Goal: Obtain resource: Obtain resource

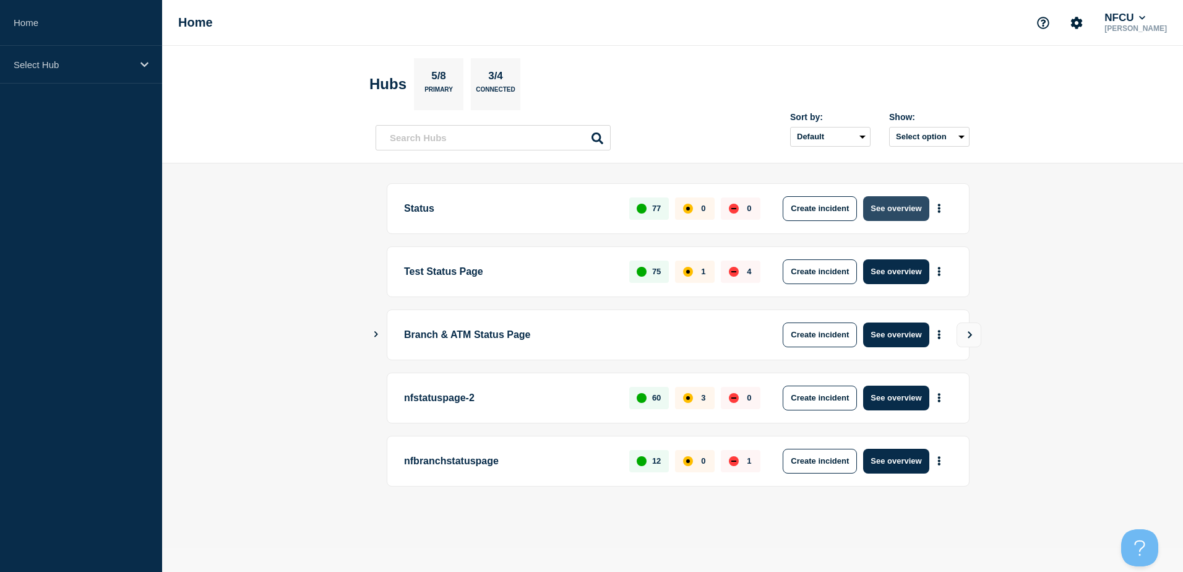
click at [876, 203] on button "See overview" at bounding box center [896, 208] width 66 height 25
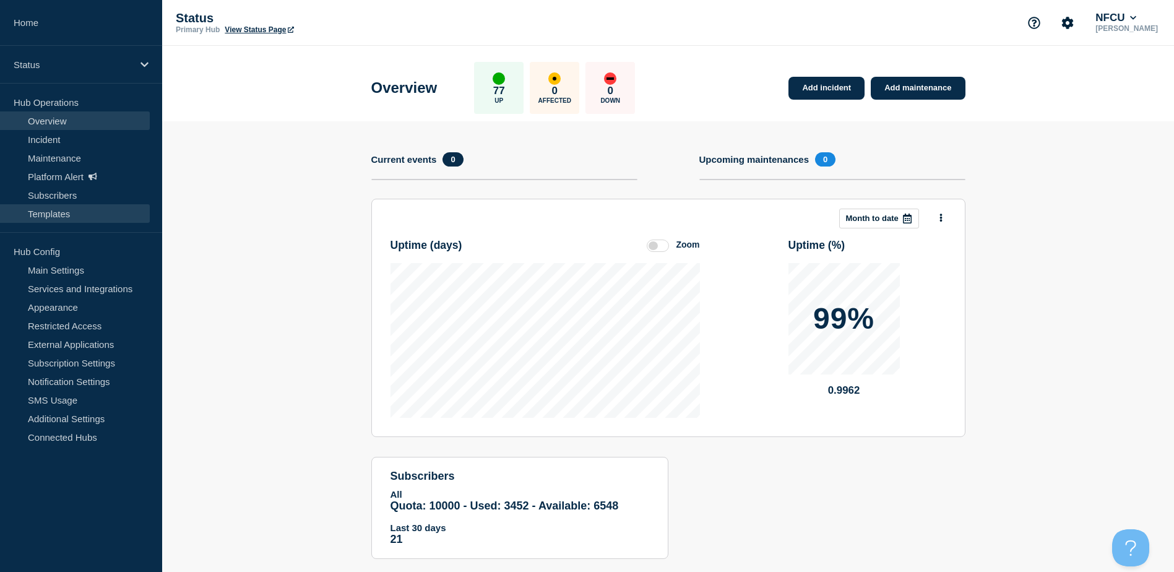
click at [72, 212] on link "Templates" at bounding box center [75, 213] width 150 height 19
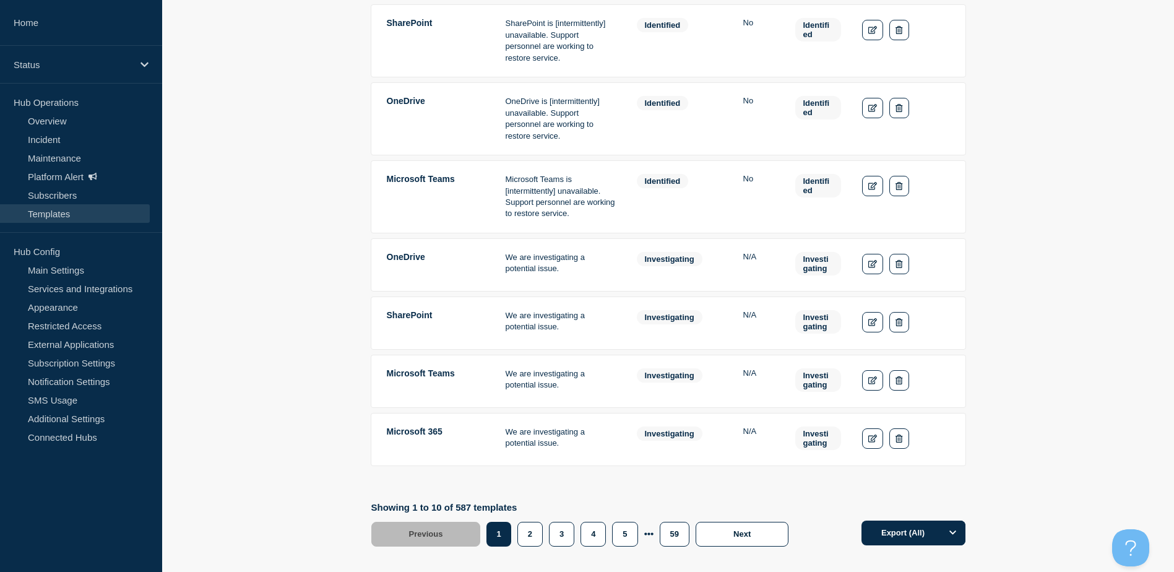
scroll to position [548, 0]
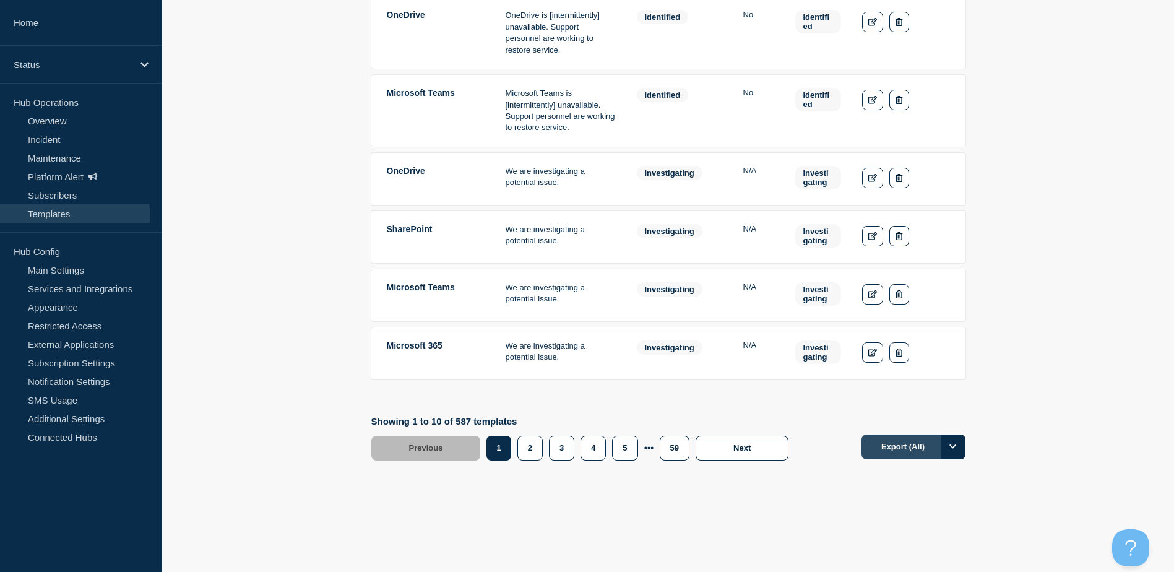
click at [905, 447] on button "Export (All)" at bounding box center [913, 446] width 104 height 25
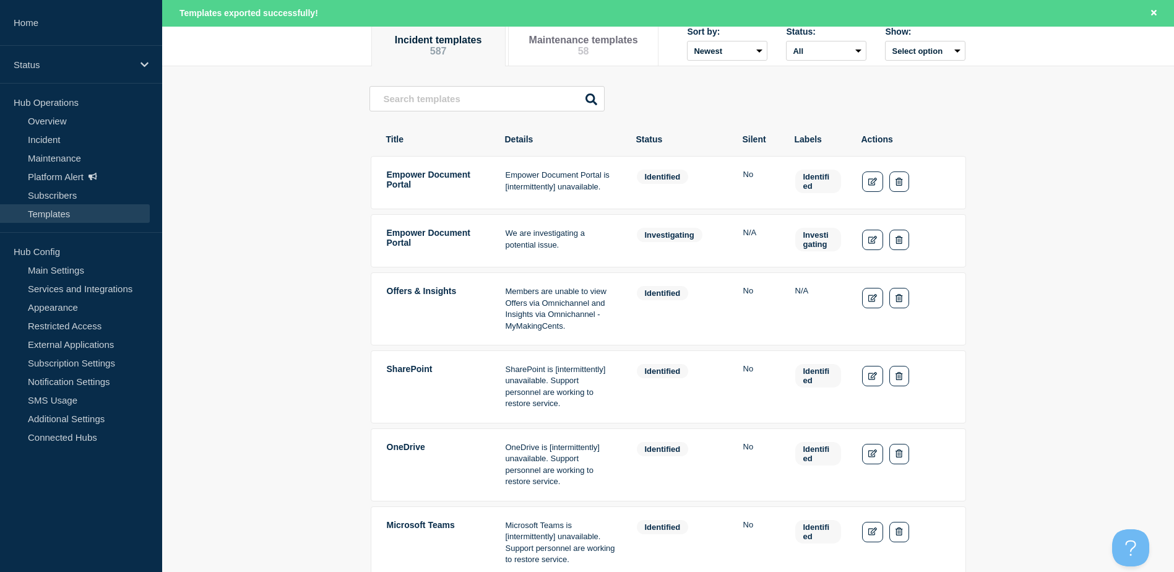
scroll to position [0, 0]
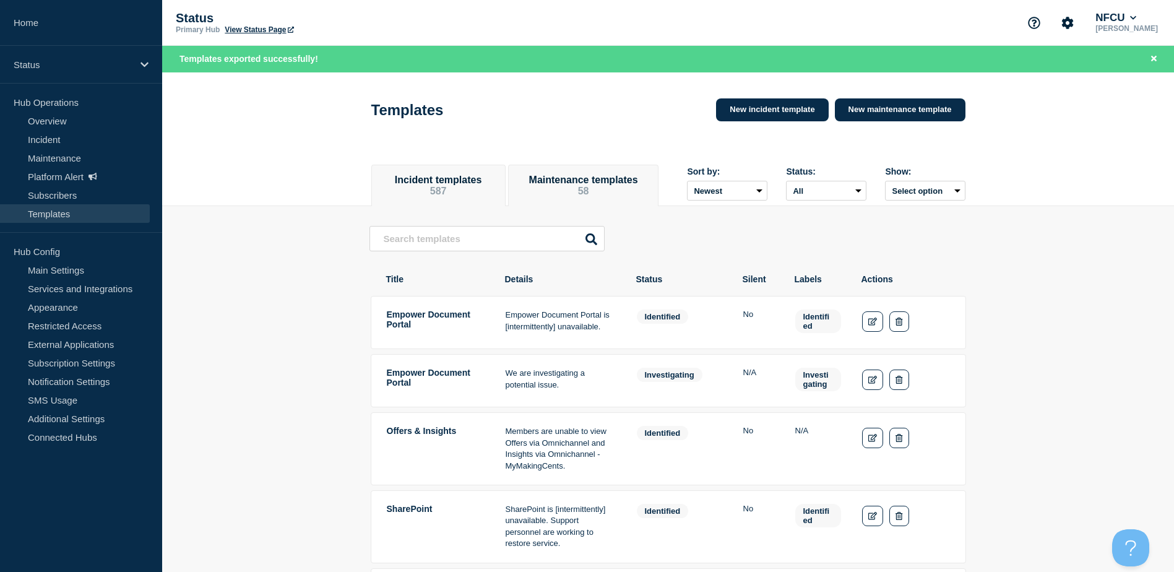
click at [585, 187] on button "Maintenance templates 58" at bounding box center [583, 186] width 123 height 22
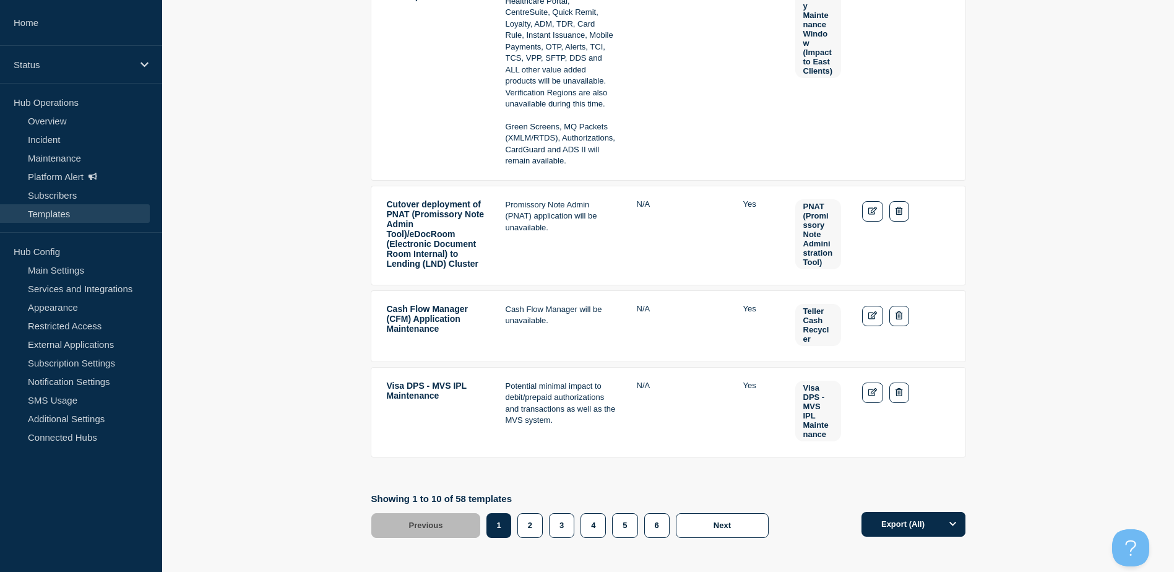
scroll to position [1120, 0]
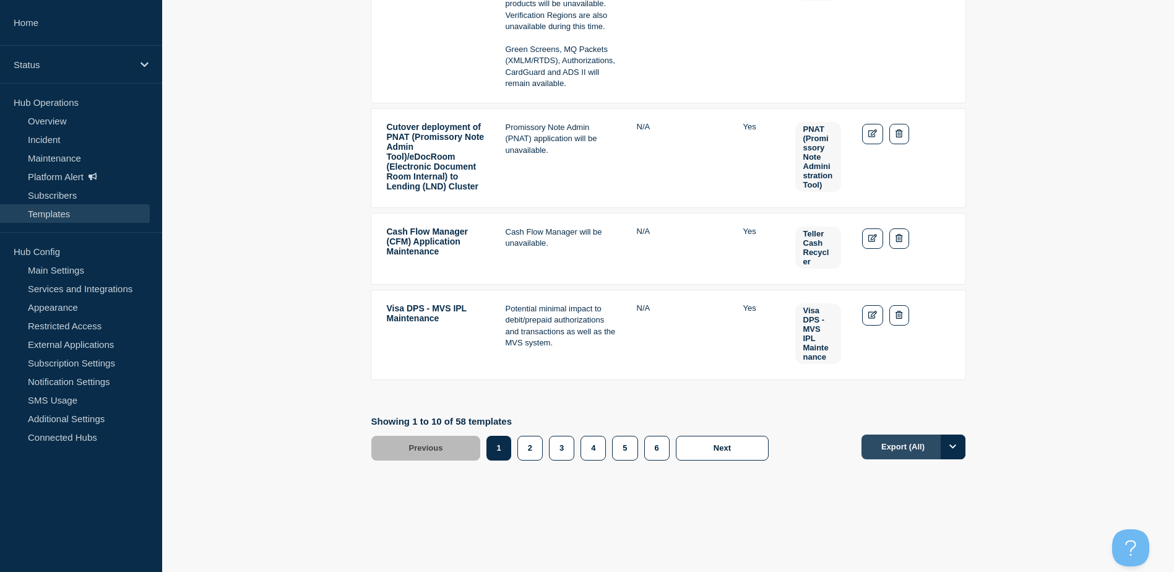
click at [908, 445] on button "Export (All)" at bounding box center [913, 446] width 104 height 25
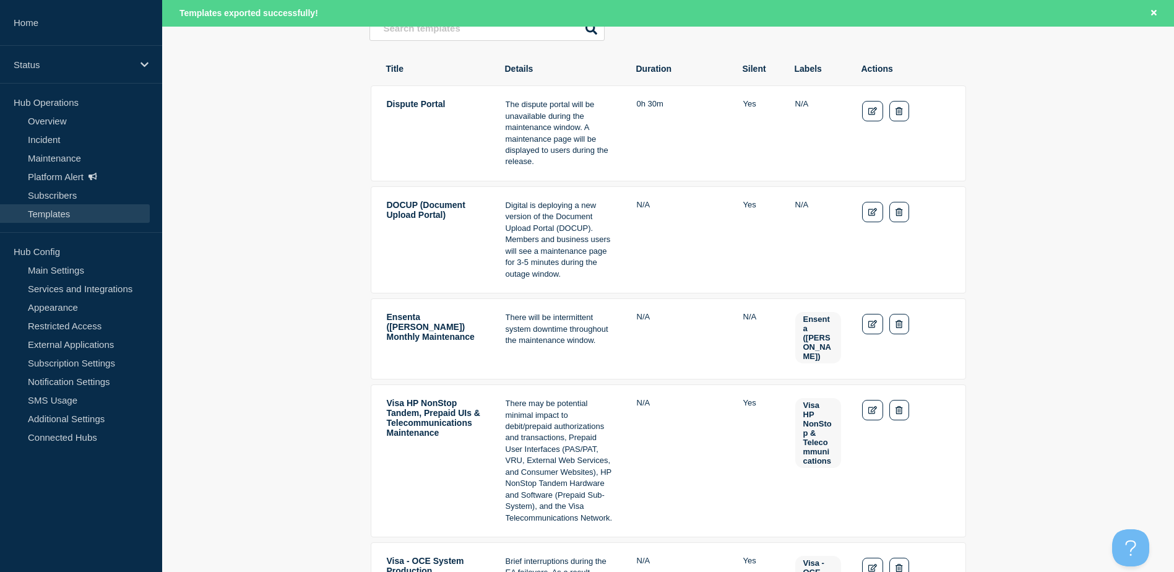
scroll to position [309, 0]
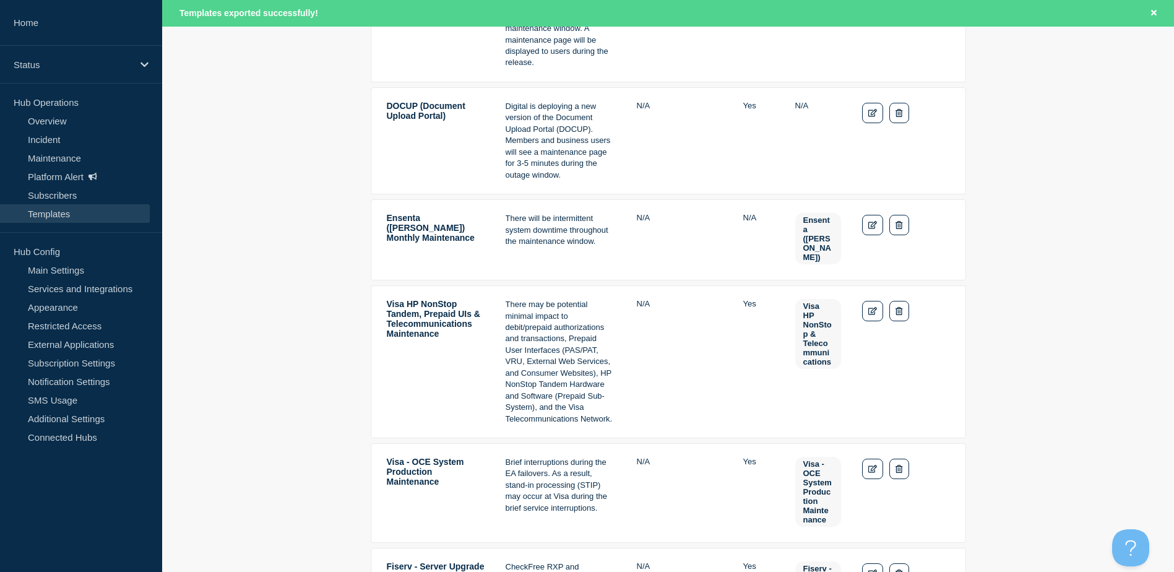
click at [1079, 345] on main "Dispute Portal The dispute portal will be unavailable during the maintenance wi…" at bounding box center [668, 566] width 1012 height 1338
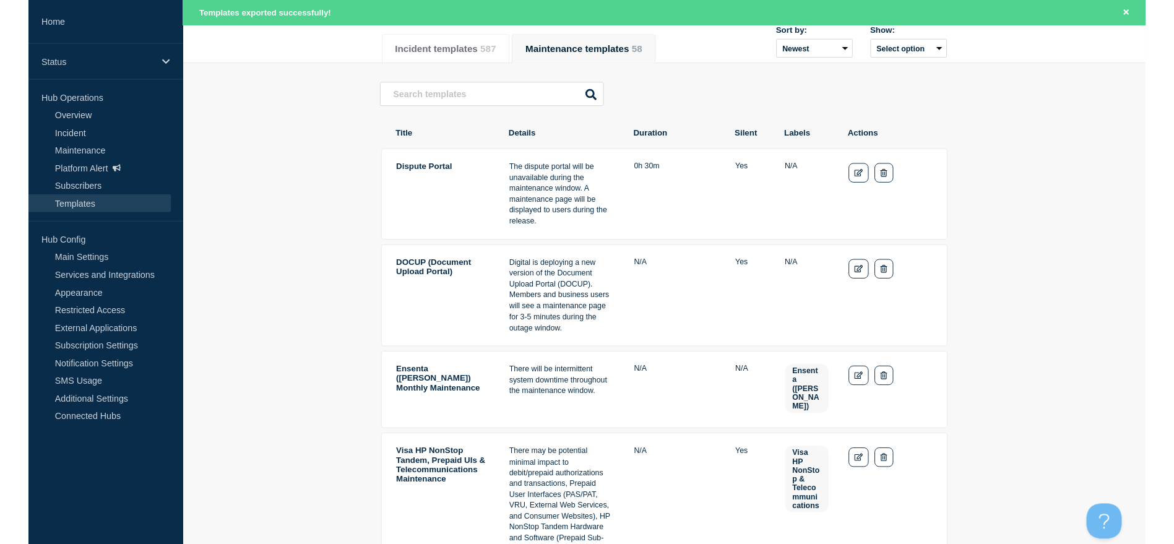
scroll to position [0, 0]
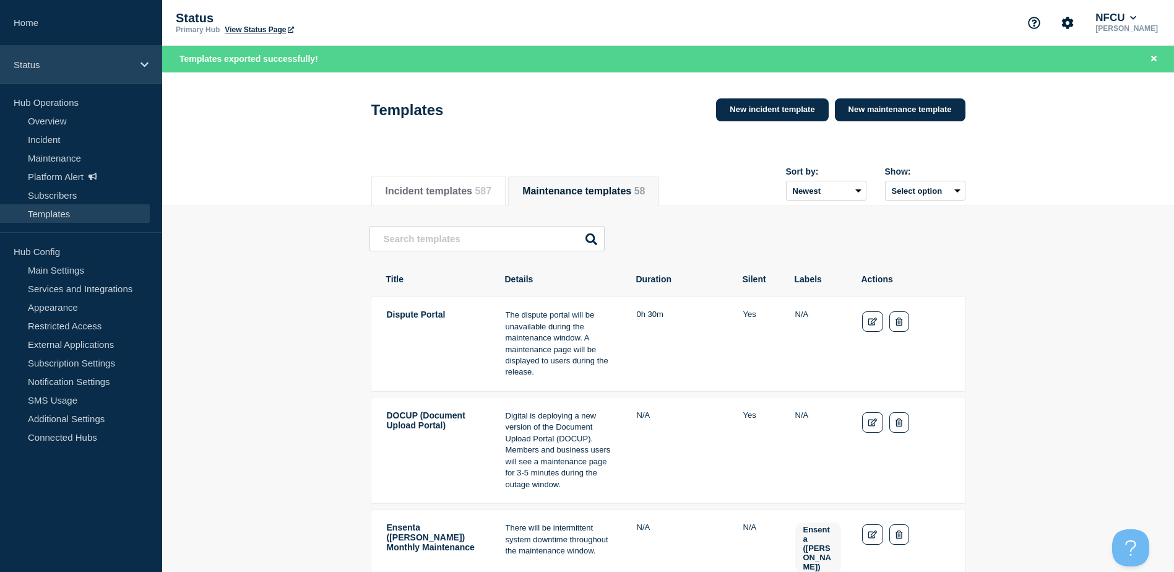
click at [140, 61] on icon at bounding box center [144, 64] width 8 height 9
